Goal: Find specific page/section: Find specific page/section

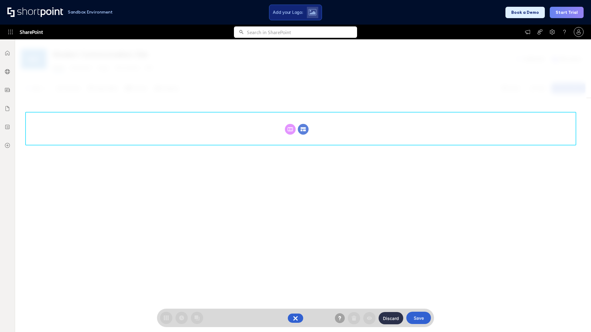
click at [303, 129] on circle at bounding box center [303, 129] width 11 height 11
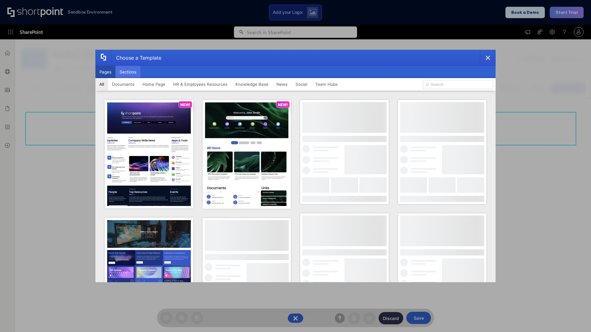
click at [128, 72] on button "Sections" at bounding box center [127, 72] width 25 height 12
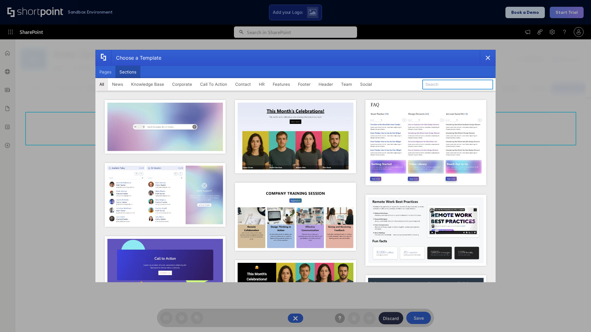
type input "Service Block 2"
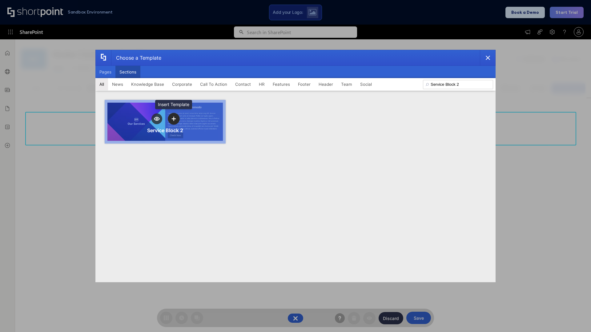
click at [174, 119] on icon "template selector" at bounding box center [173, 119] width 4 height 4
